Goal: Task Accomplishment & Management: Manage account settings

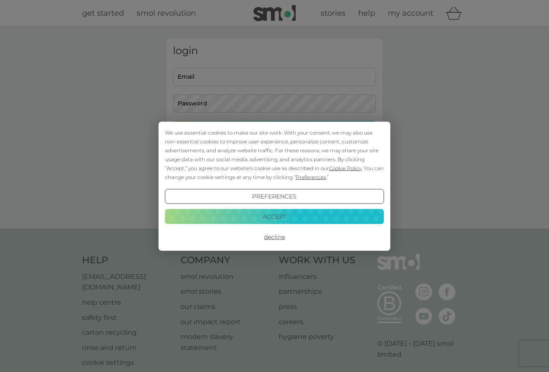
type input "[EMAIL_ADDRESS][DOMAIN_NAME]"
click at [277, 216] on button "Accept" at bounding box center [274, 216] width 219 height 15
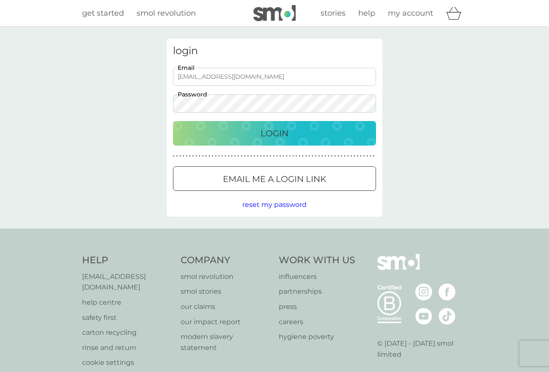
click at [291, 135] on div "Login" at bounding box center [274, 133] width 186 height 14
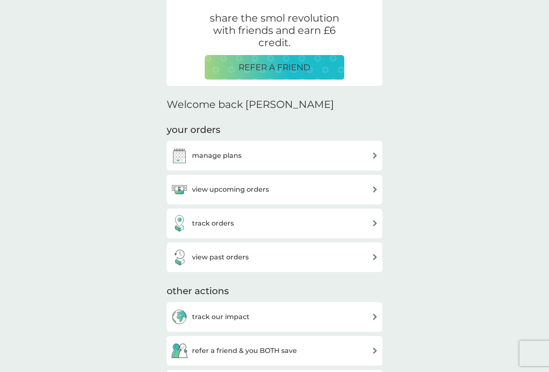
scroll to position [212, 0]
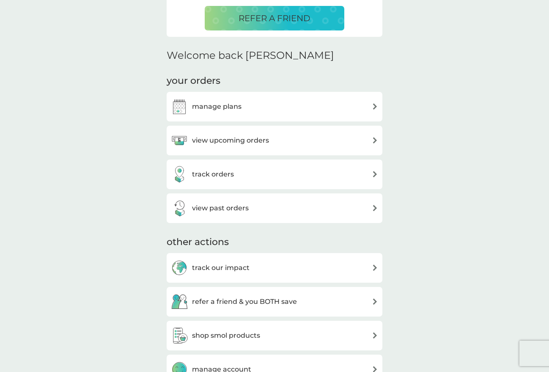
click at [285, 139] on div "view upcoming orders" at bounding box center [274, 140] width 207 height 17
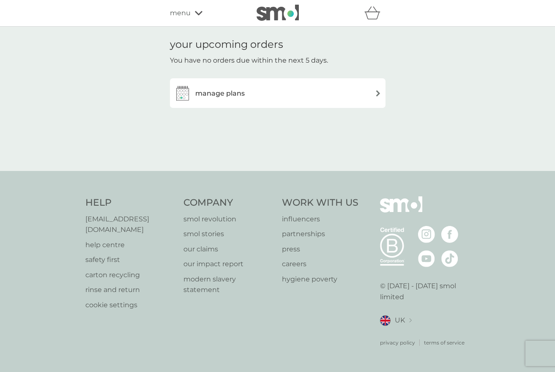
click at [295, 98] on div "manage plans" at bounding box center [277, 93] width 207 height 17
